Goal: Information Seeking & Learning: Check status

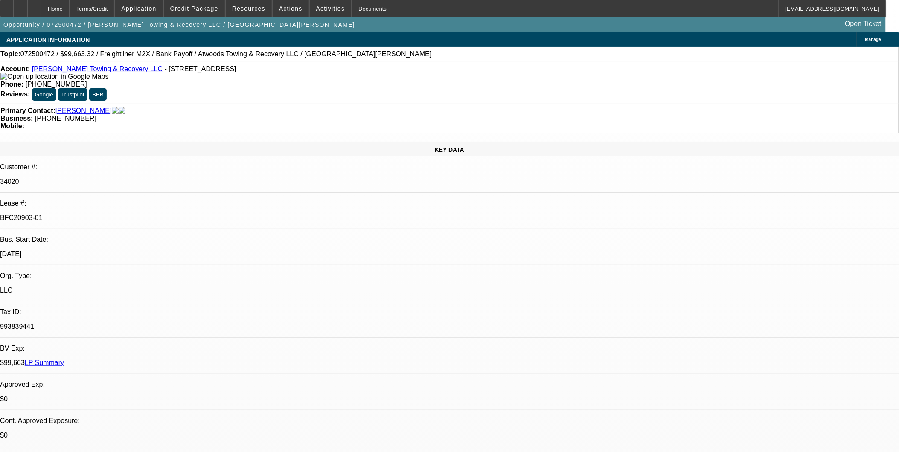
select select "0"
select select "2"
select select "0"
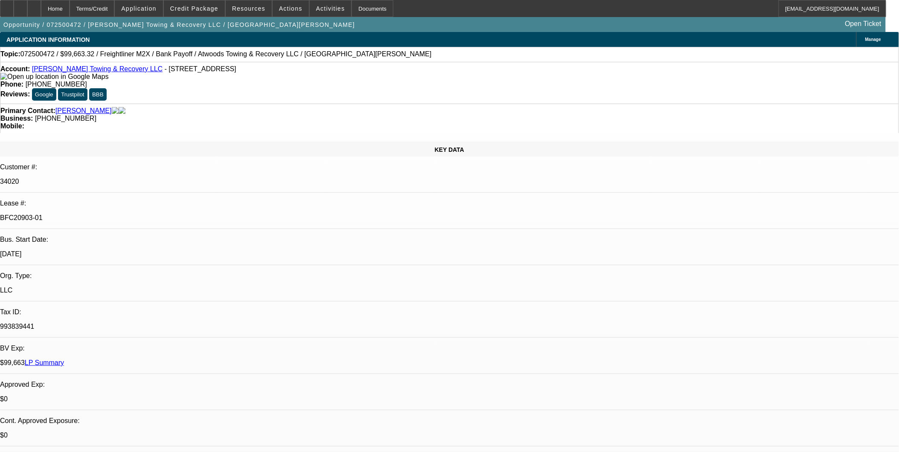
select select "0"
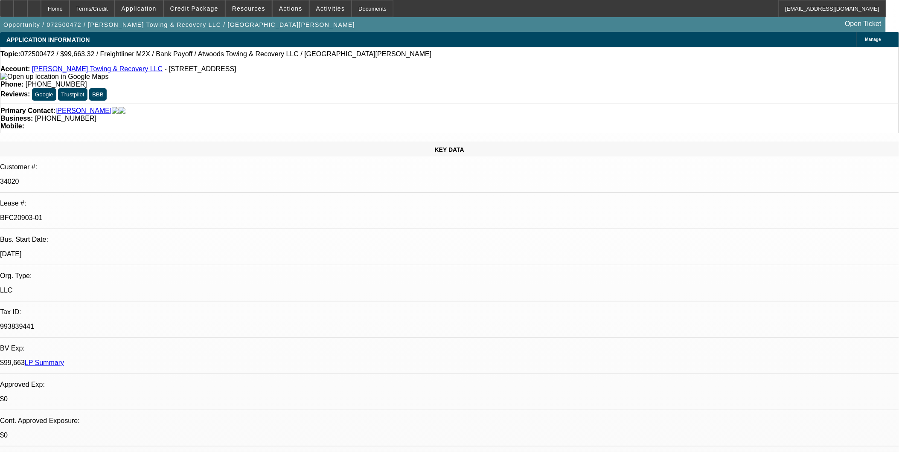
select select "2"
select select "0"
select select "1"
select select "2"
select select "6"
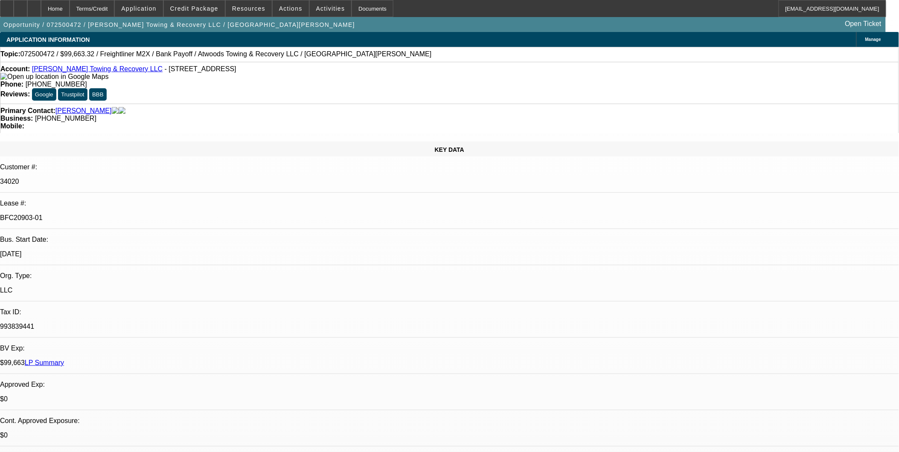
select select "1"
select select "6"
select select "1"
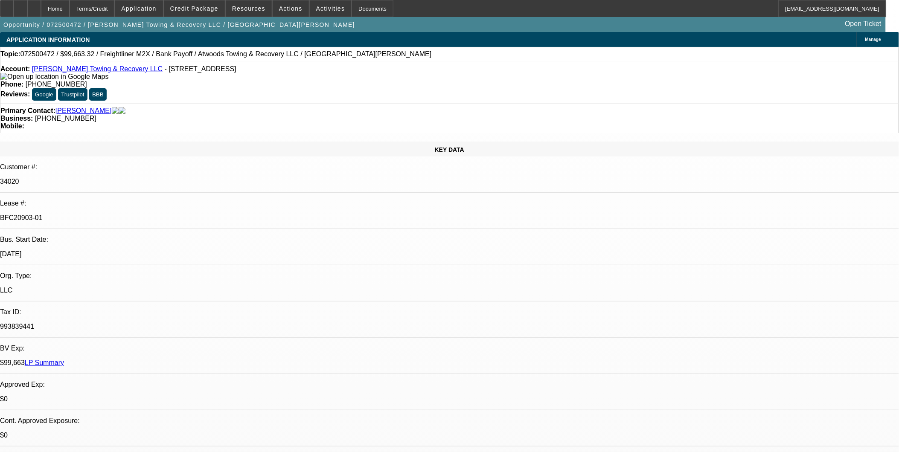
select select "6"
select select "1"
select select "2"
select select "6"
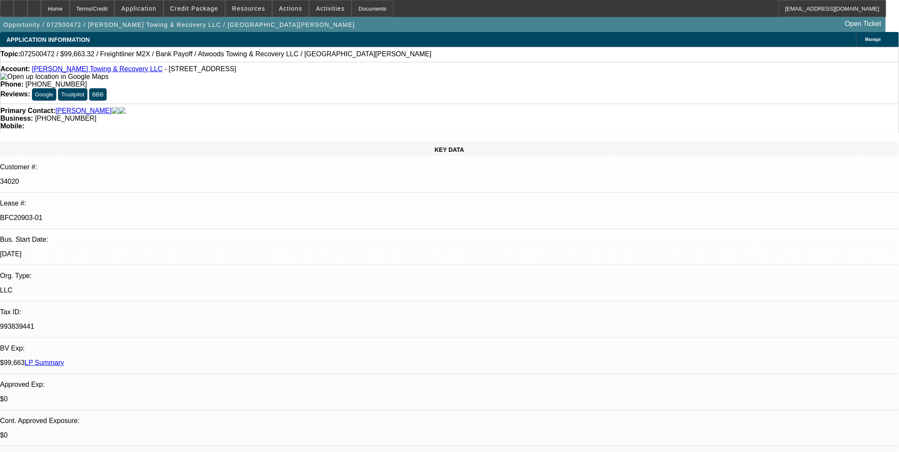
drag, startPoint x: 724, startPoint y: 336, endPoint x: 713, endPoint y: 336, distance: 11.1
drag, startPoint x: 177, startPoint y: 55, endPoint x: 226, endPoint y: 58, distance: 48.7
click at [226, 58] on span "072500472 / $99,663.32 / Freightliner M2X / Bank Payoff / Atwoods Towing & Reco…" at bounding box center [225, 54] width 411 height 8
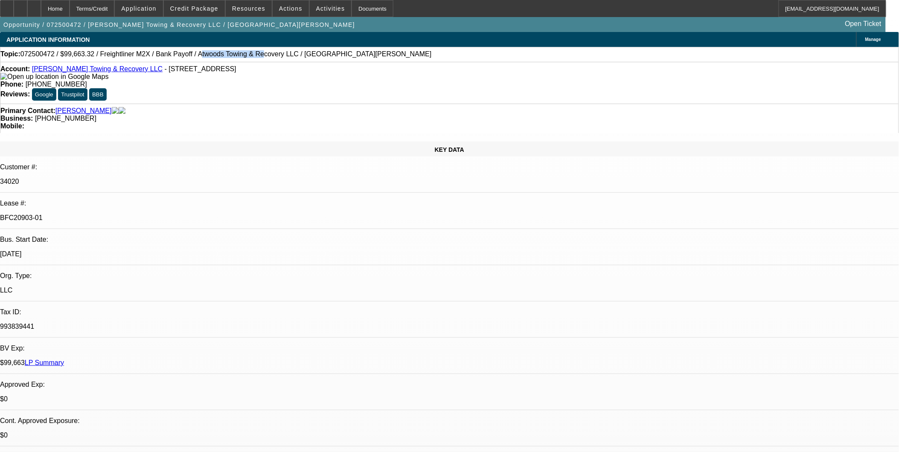
drag, startPoint x: 226, startPoint y: 58, endPoint x: 233, endPoint y: 57, distance: 6.9
click at [229, 58] on span "072500472 / $99,663.32 / Freightliner M2X / Bank Payoff / Atwoods Towing & Reco…" at bounding box center [225, 54] width 411 height 8
drag, startPoint x: 242, startPoint y: 60, endPoint x: 174, endPoint y: 60, distance: 68.3
click at [174, 58] on div "Topic: 072500472 / $99,663.32 / Freightliner M2X / Bank Payoff / Atwoods Towing…" at bounding box center [449, 54] width 898 height 8
copy span "Atwoods Towing & Recovery"
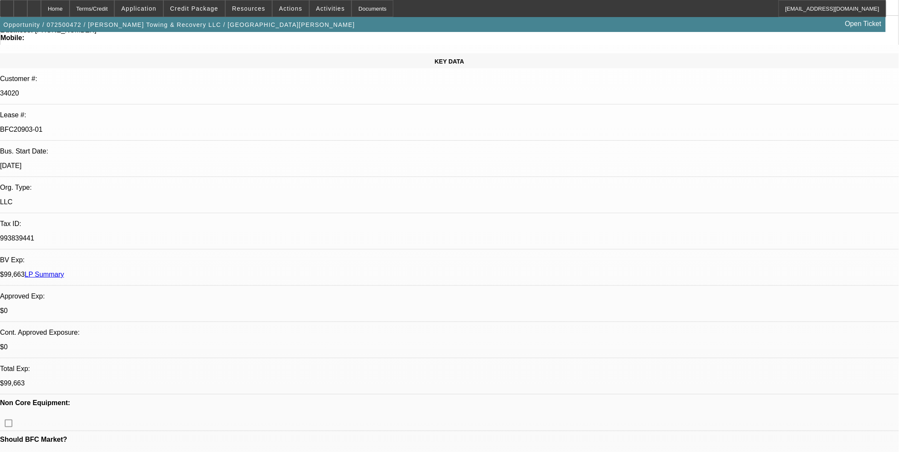
scroll to position [189, 0]
